Goal: Transaction & Acquisition: Purchase product/service

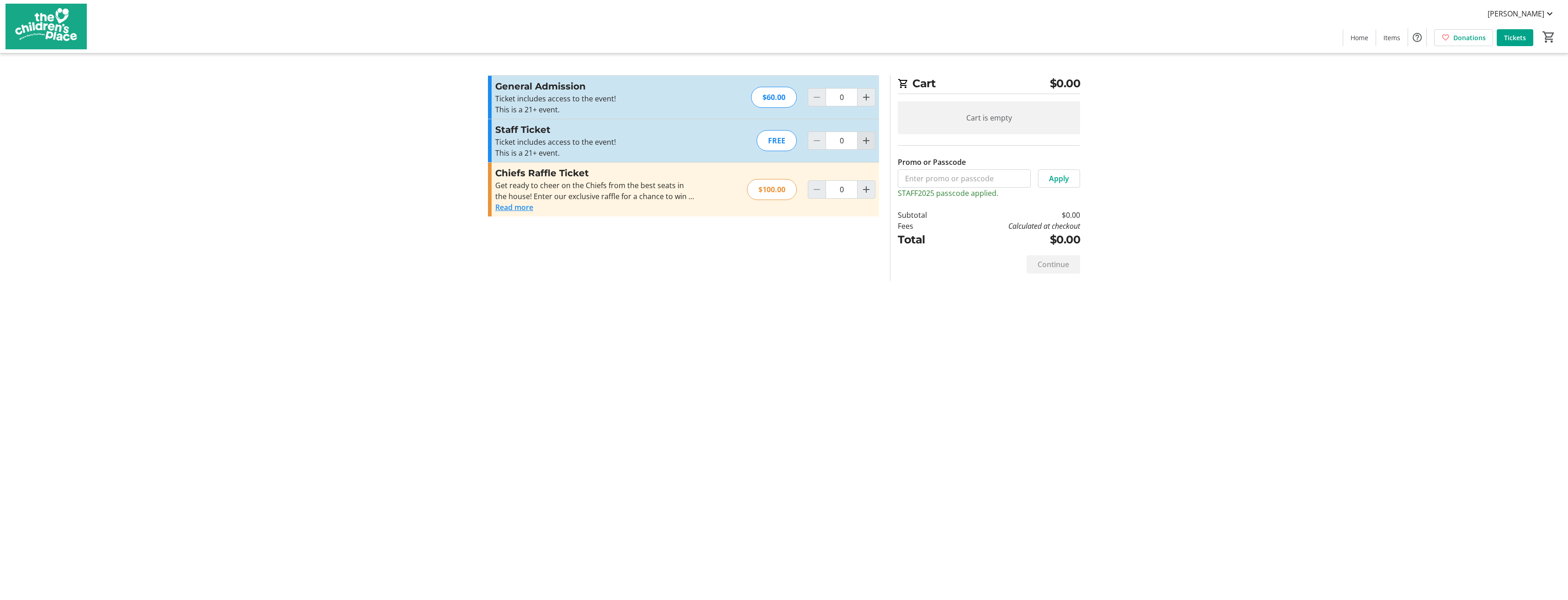
click at [867, 140] on mat-icon "Increment by one" at bounding box center [865, 140] width 11 height 11
type input "1"
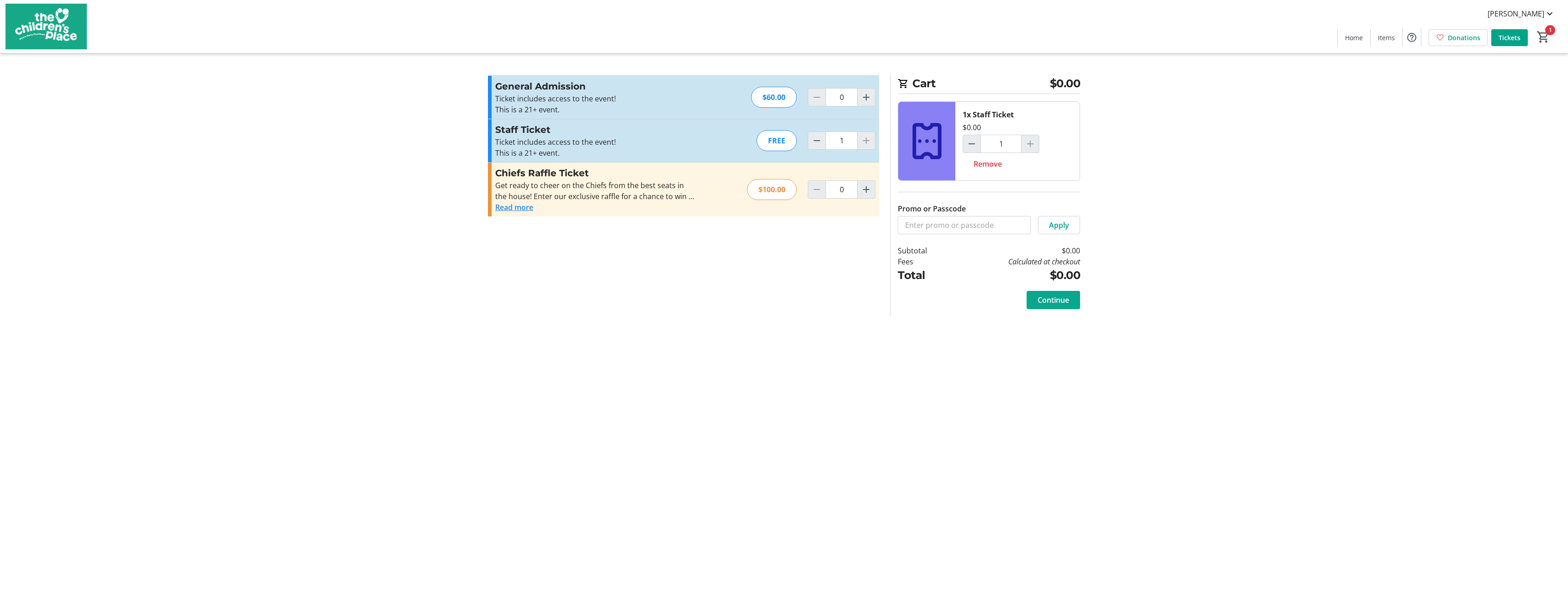
click at [1057, 294] on span "Continue" at bounding box center [1053, 299] width 31 height 11
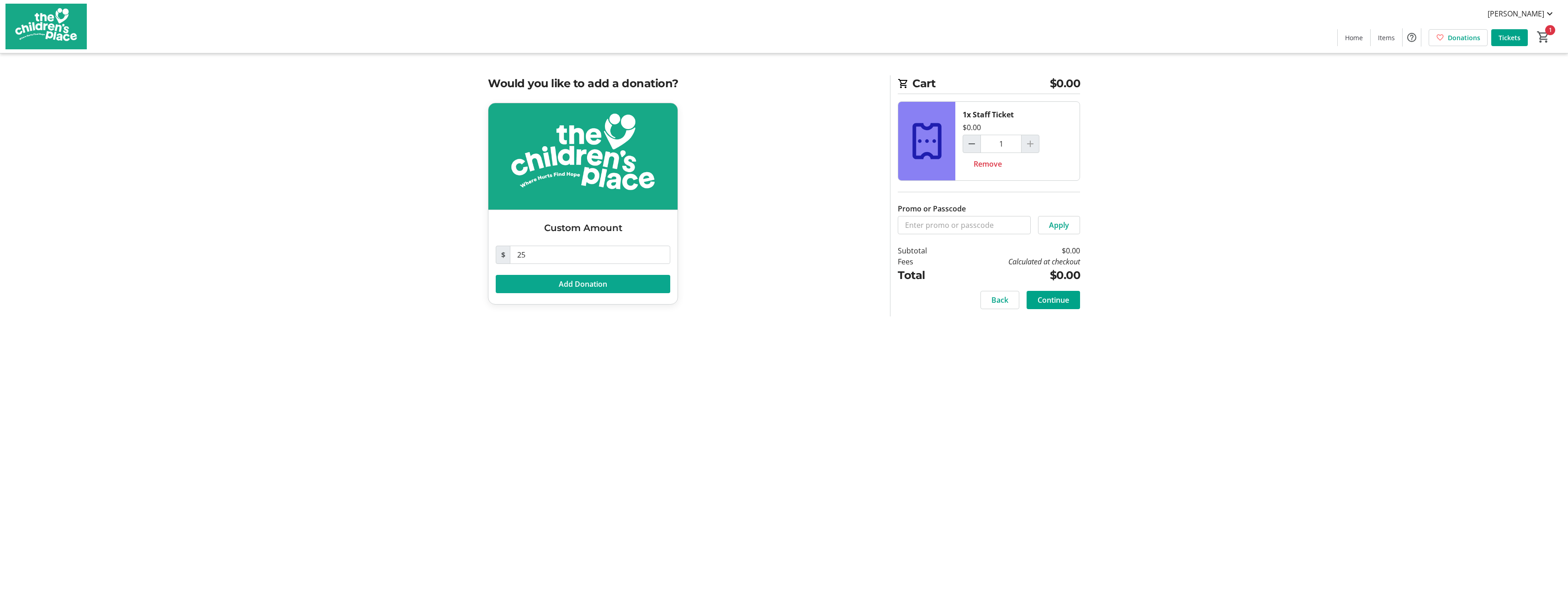
drag, startPoint x: 580, startPoint y: 279, endPoint x: 600, endPoint y: 283, distance: 20.4
click at [580, 280] on span "Add Donation" at bounding box center [583, 283] width 49 height 11
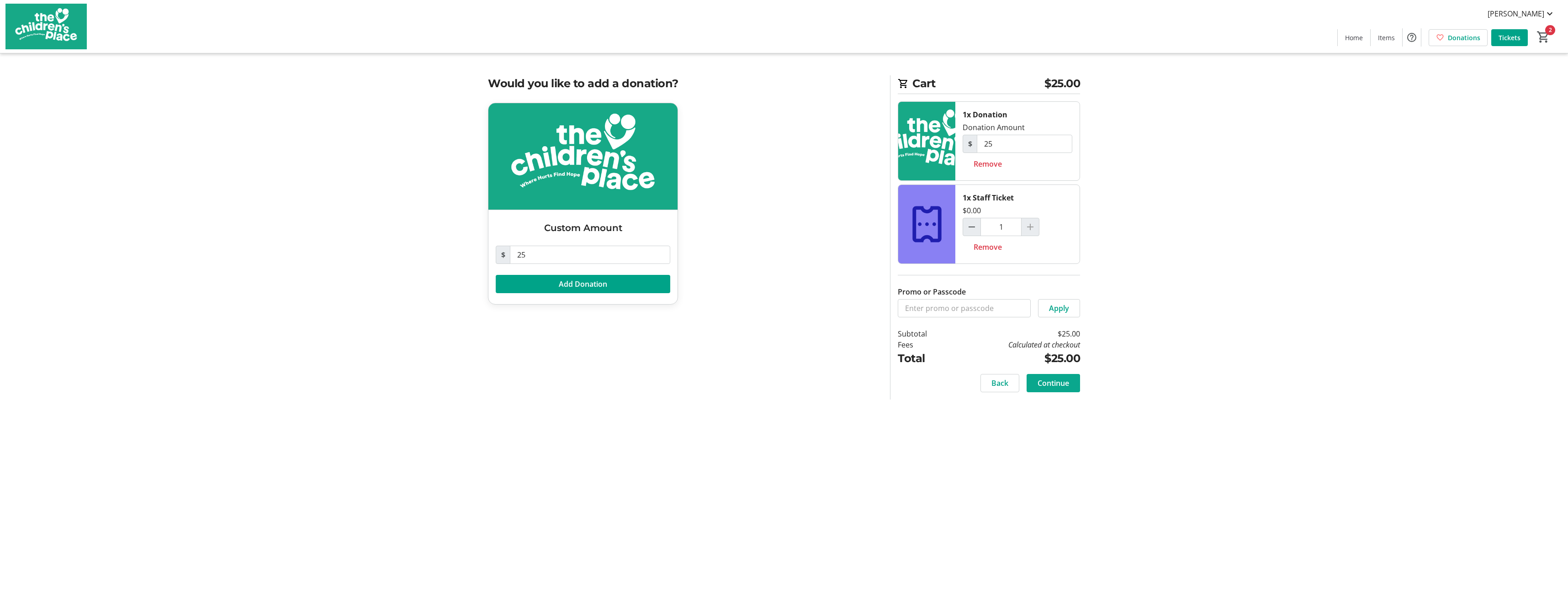
click at [1065, 381] on span "Continue" at bounding box center [1053, 383] width 31 height 11
click at [1298, 515] on tr-checkout-feature-upsell-ui "Cart $25.00 1x Donation Donation Amount $ 25 Remove 1x Staff Ticket $0.00 1 Rem…" at bounding box center [784, 300] width 1568 height 600
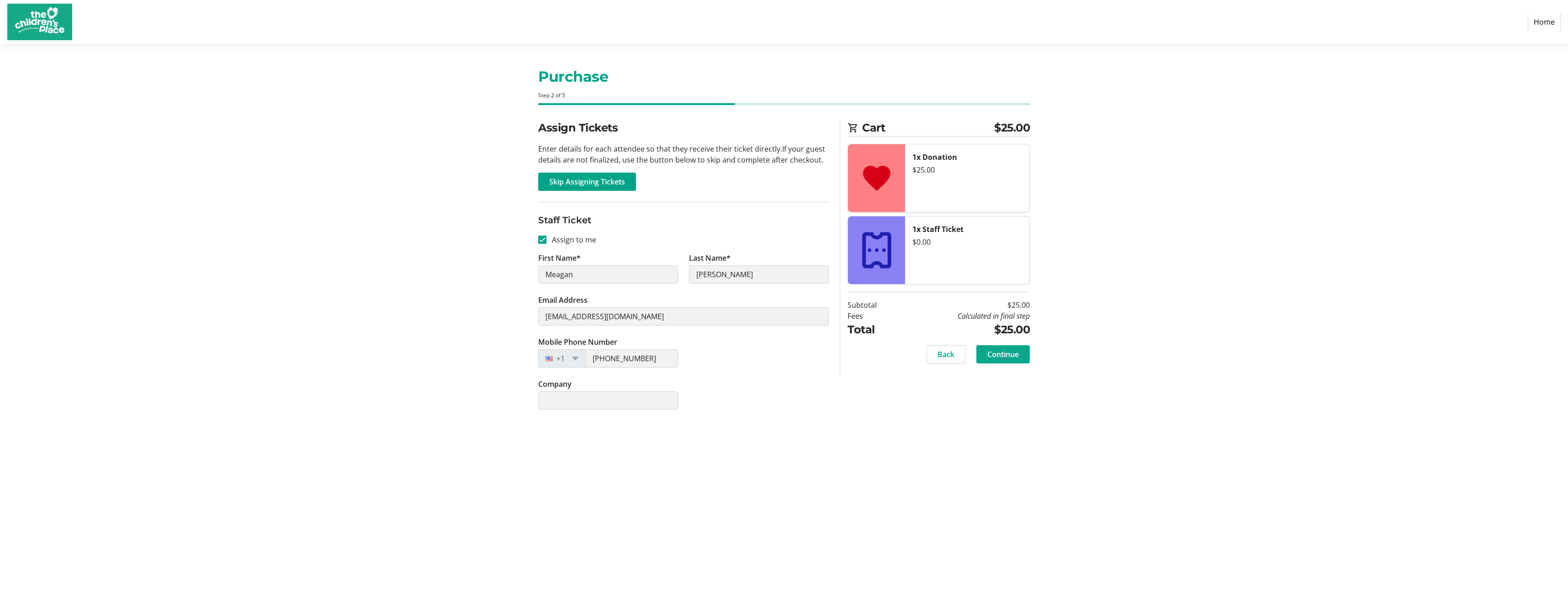
click at [1016, 358] on span "Continue" at bounding box center [1003, 354] width 31 height 11
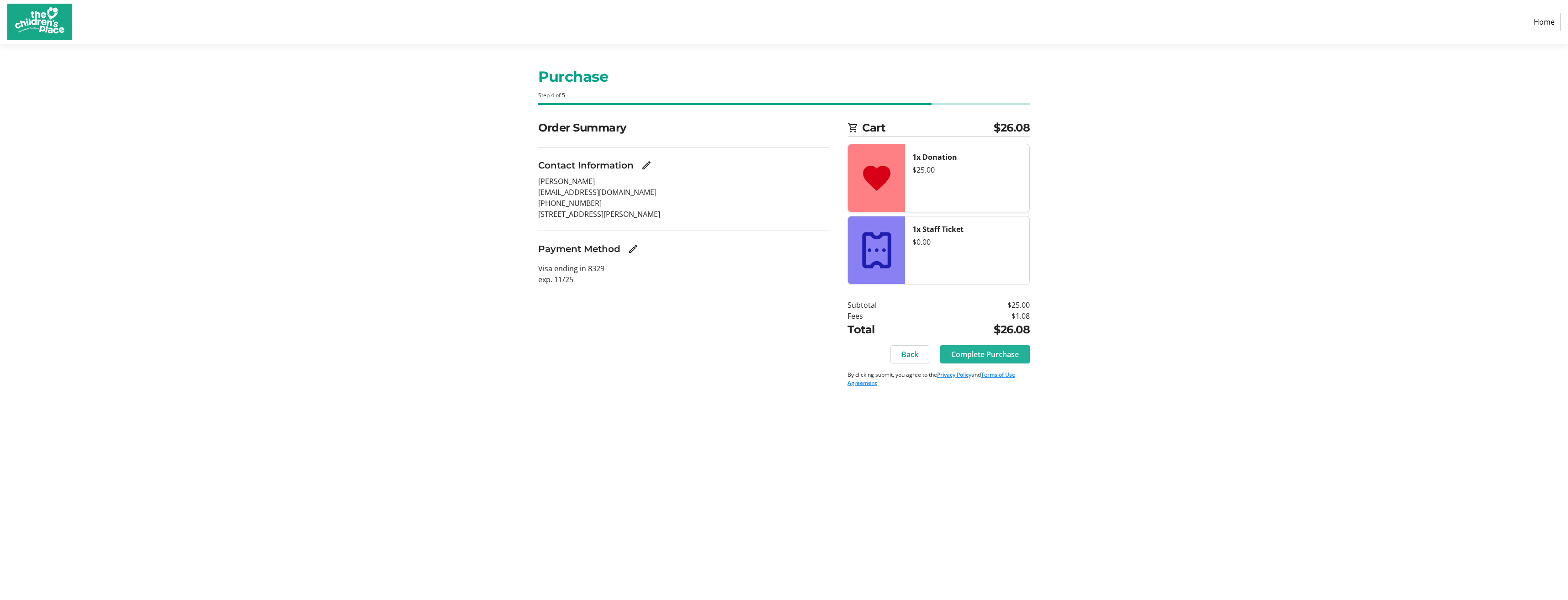
click at [1008, 350] on span "Complete Purchase" at bounding box center [985, 354] width 68 height 11
